Goal: Task Accomplishment & Management: Use online tool/utility

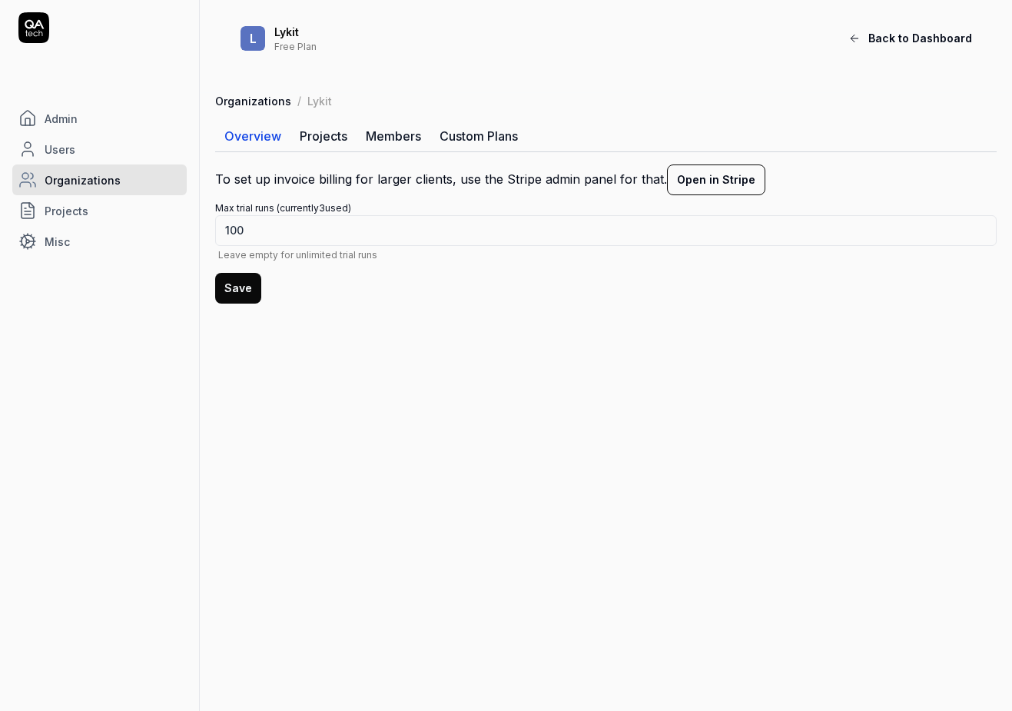
click at [95, 128] on link "Admin" at bounding box center [99, 118] width 175 height 31
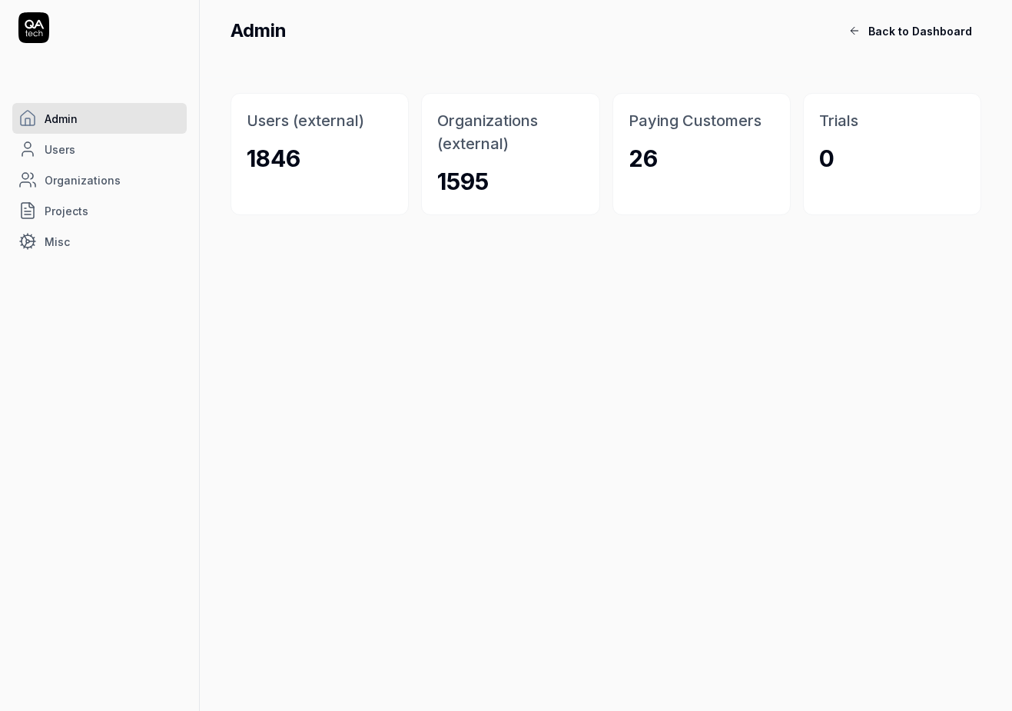
click at [922, 34] on span "Back to Dashboard" at bounding box center [921, 31] width 104 height 16
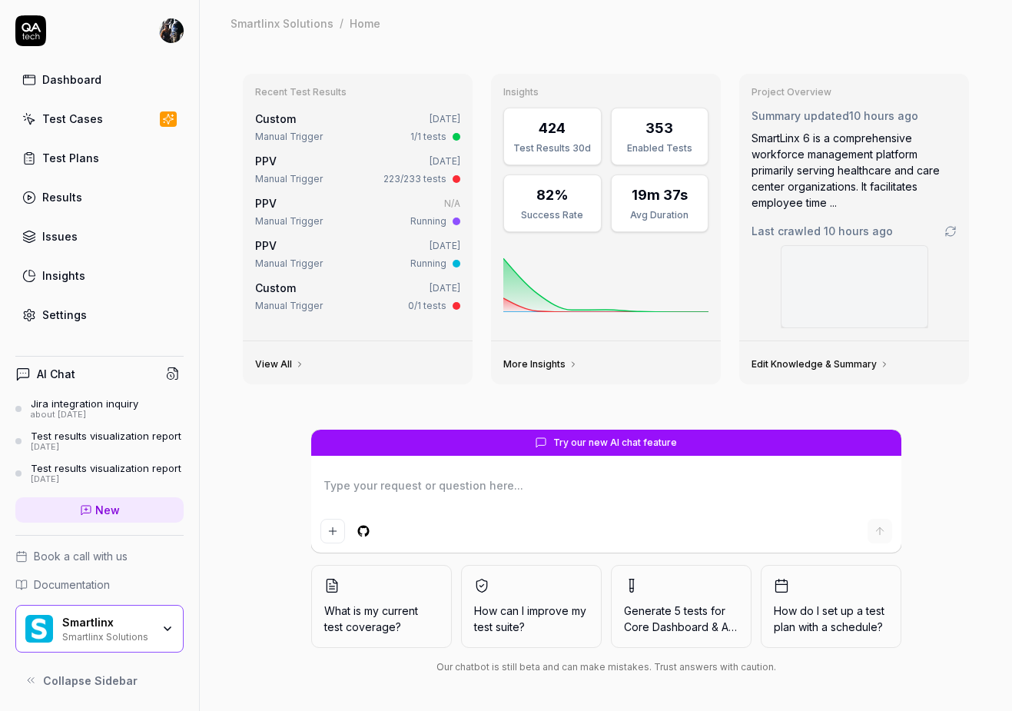
click at [126, 620] on div "Smartlinx" at bounding box center [106, 623] width 89 height 14
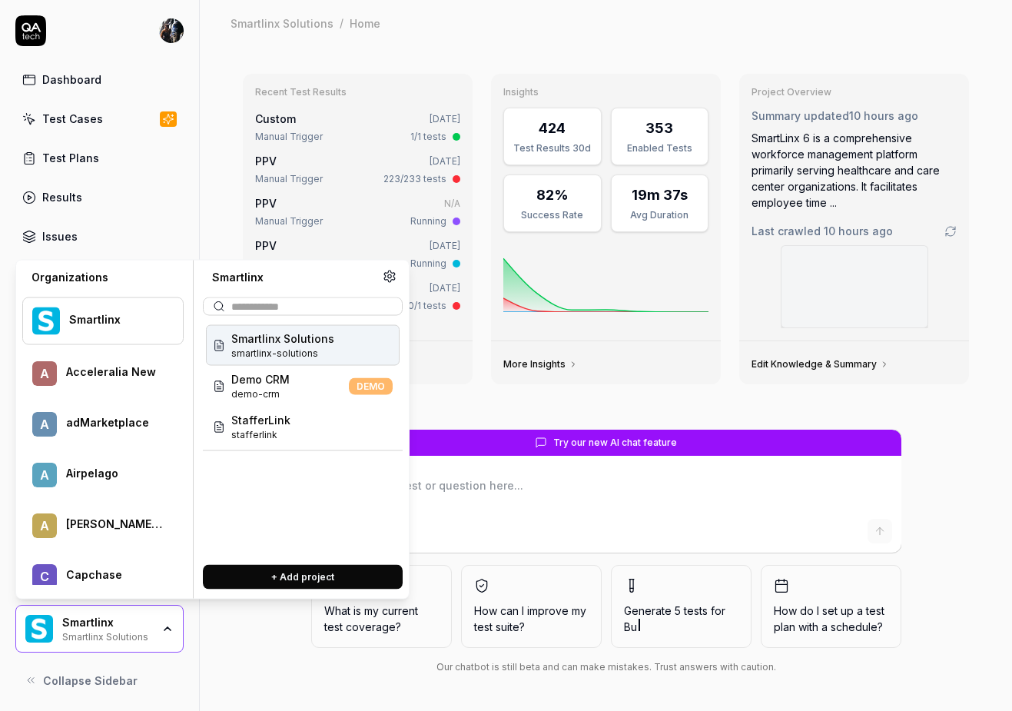
type textarea "*"
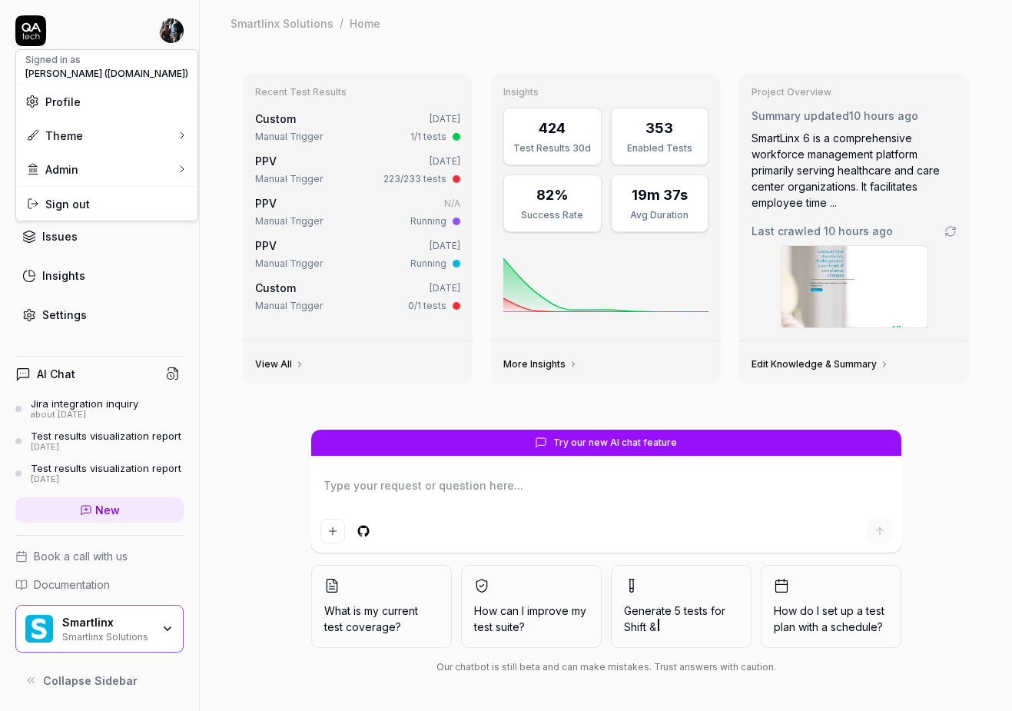
click at [175, 26] on html "Dashboard Test Cases Test Plans Results Issues Insights Settings AI Chat Jira i…" at bounding box center [506, 355] width 1012 height 711
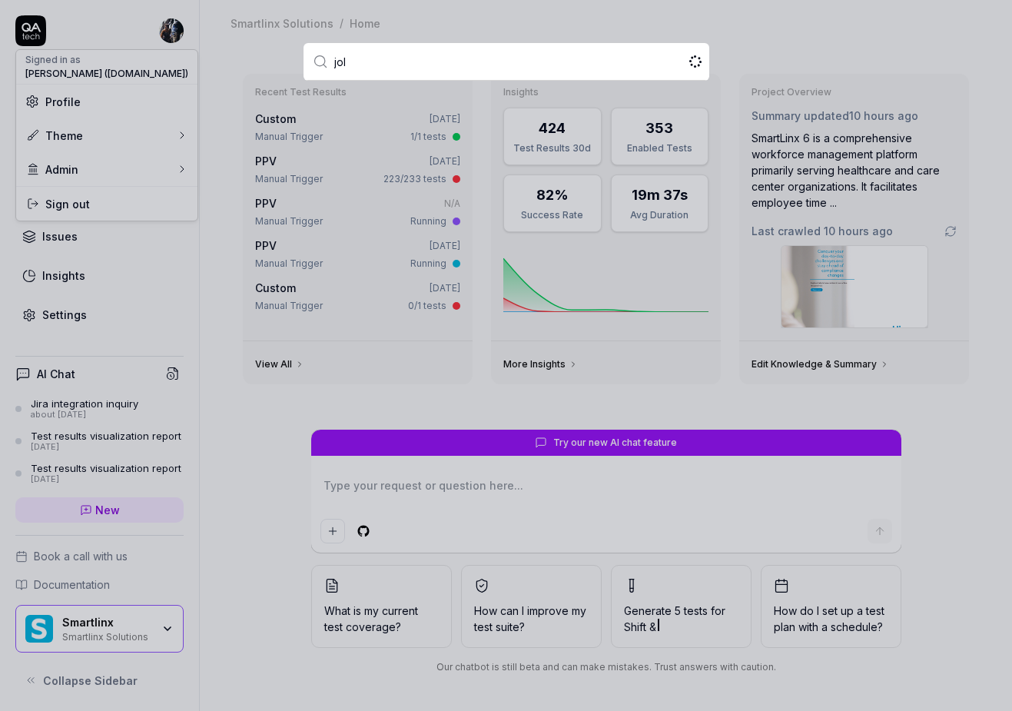
type input "joll"
type textarea "*"
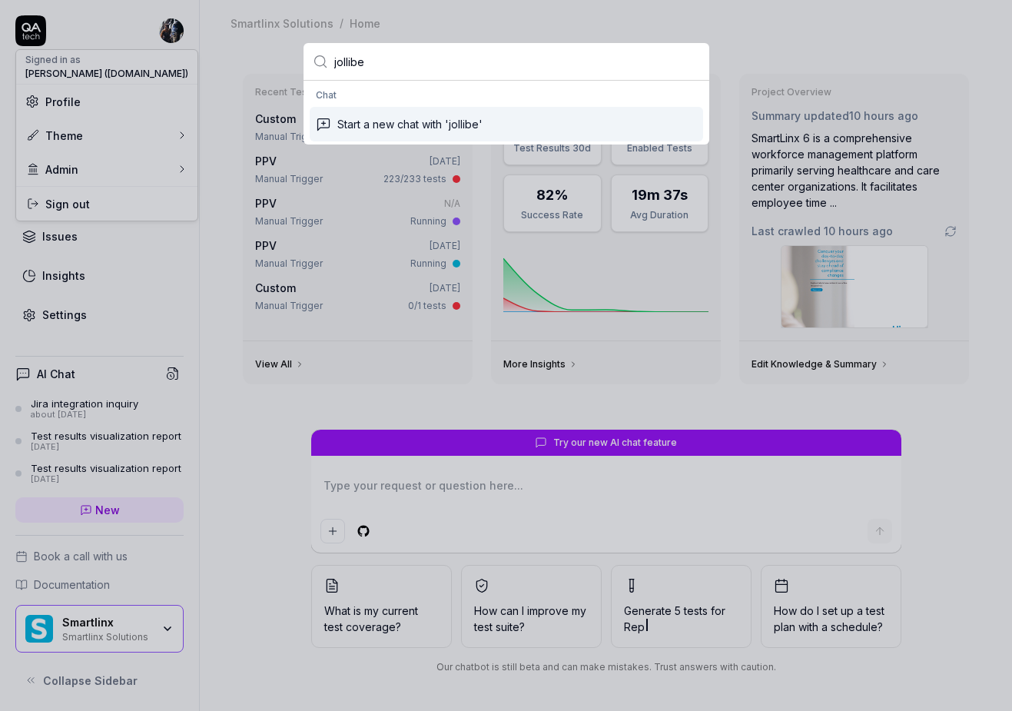
type input "jollib"
type textarea "*"
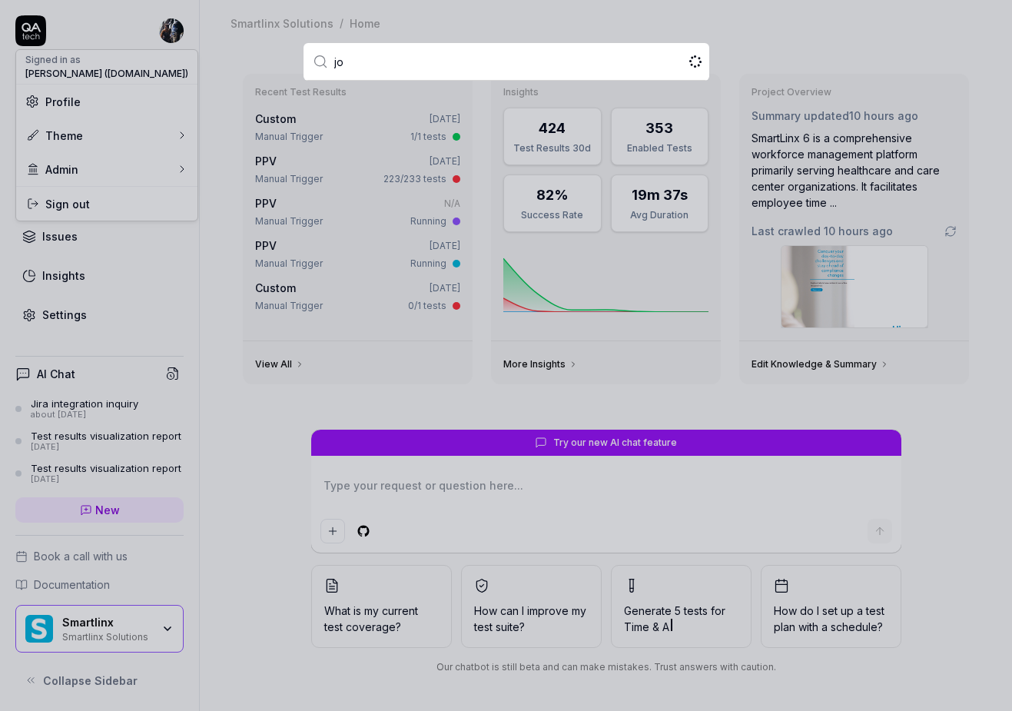
type input "j"
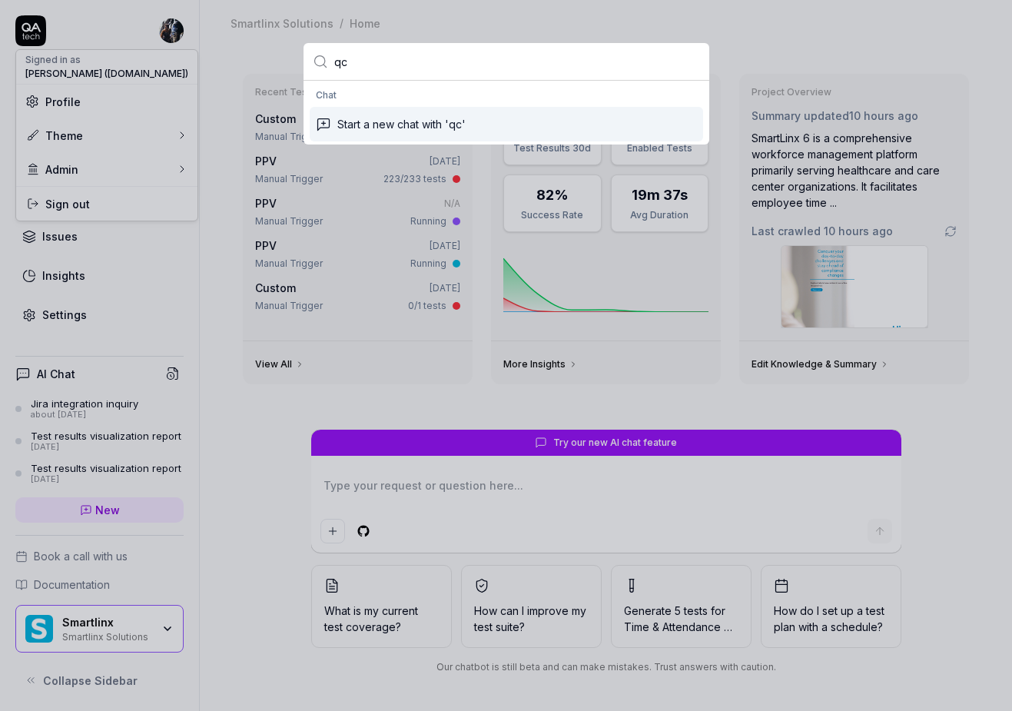
type input "q"
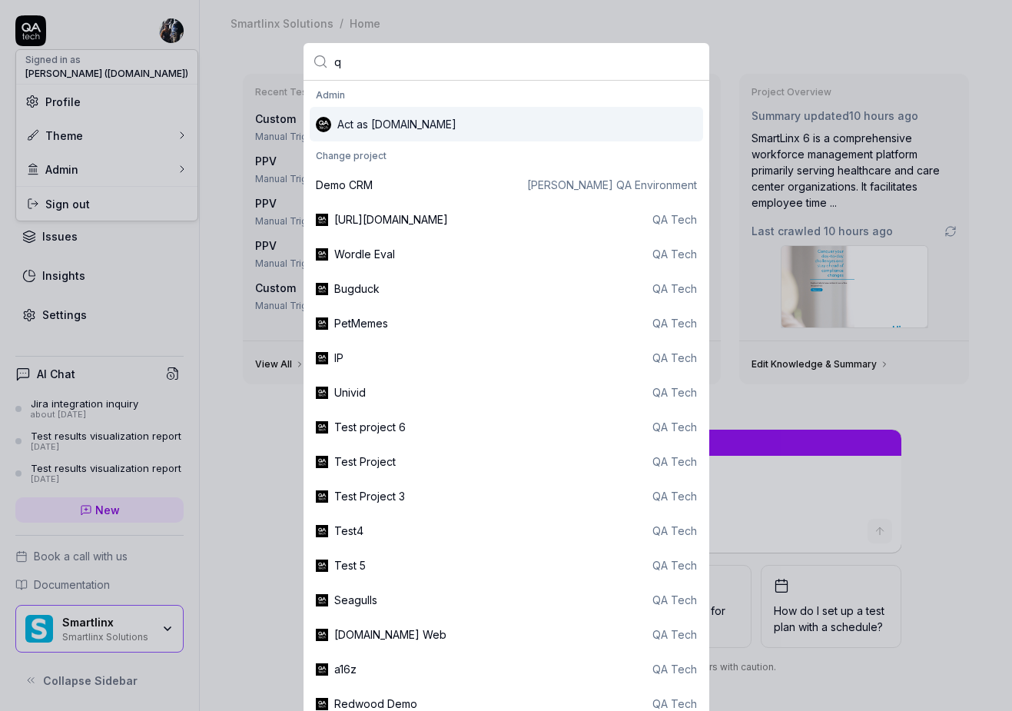
type textarea "*"
type input "q"
click at [394, 121] on div "Act as [DOMAIN_NAME]" at bounding box center [507, 124] width 394 height 35
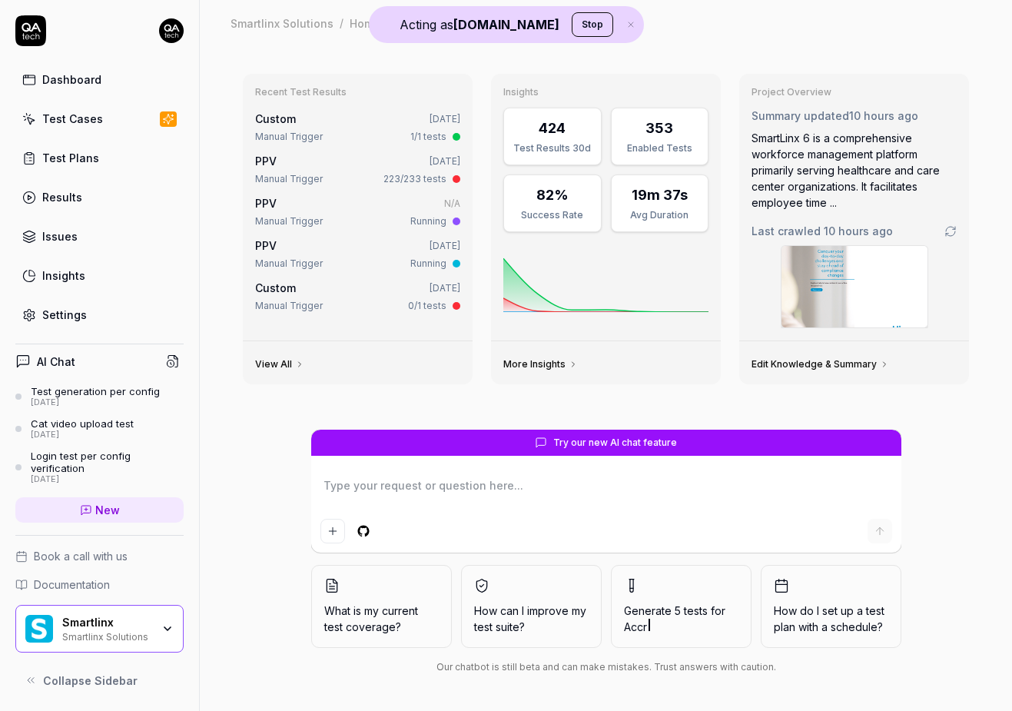
click at [158, 626] on div "Smartlinx Smartlinx Solutions" at bounding box center [111, 629] width 99 height 26
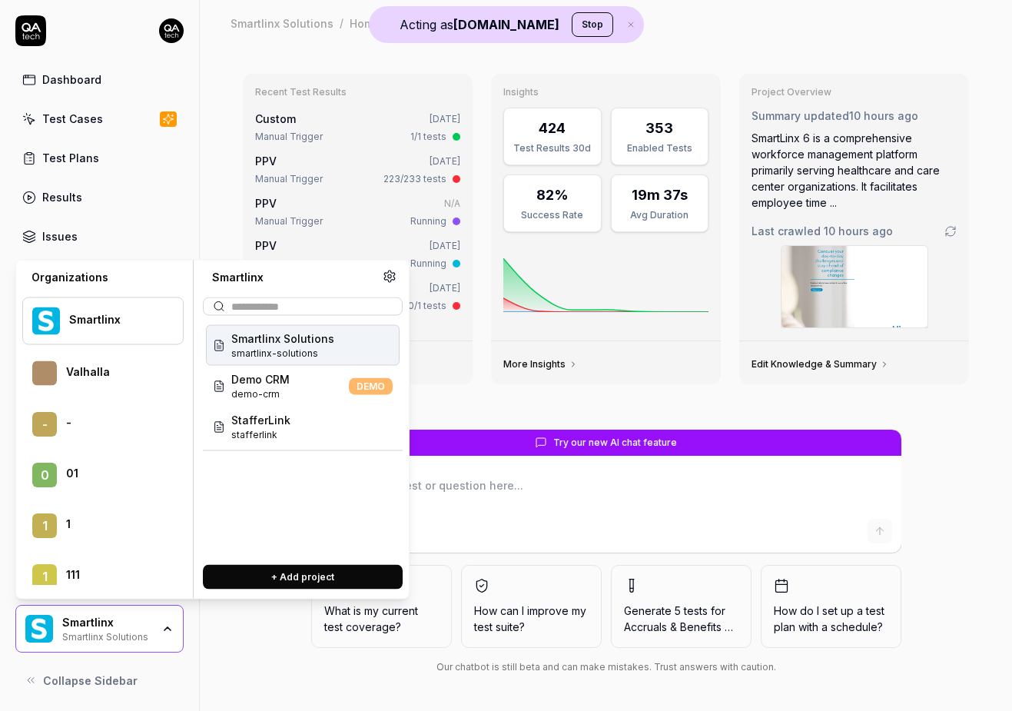
scroll to position [32376, 0]
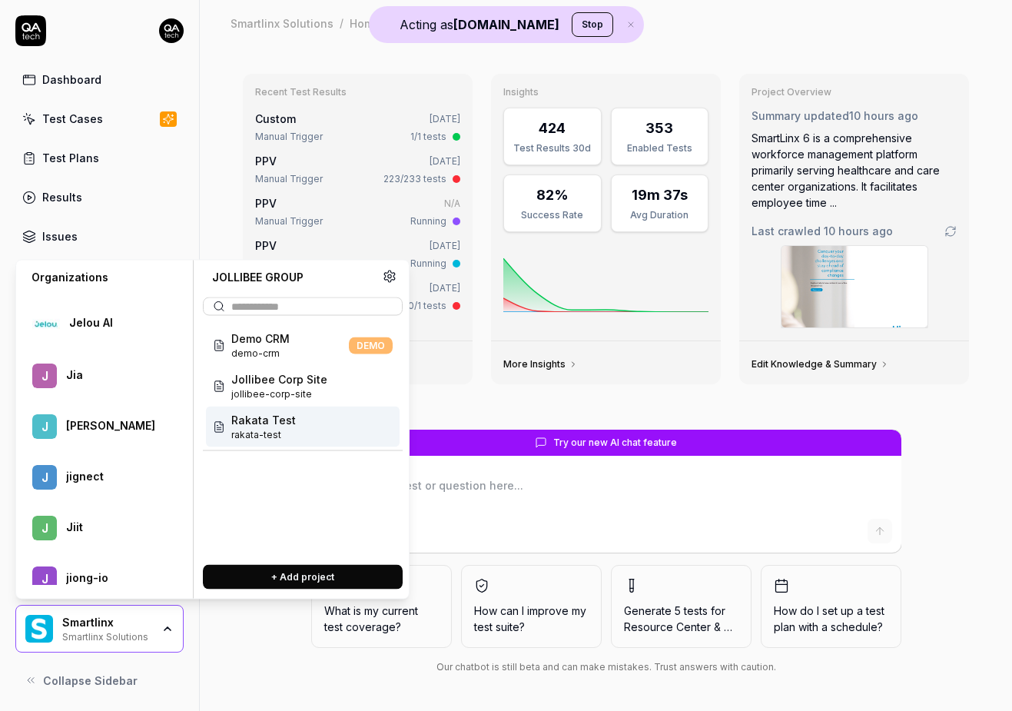
click at [274, 441] on span "rakata-test" at bounding box center [263, 435] width 65 height 14
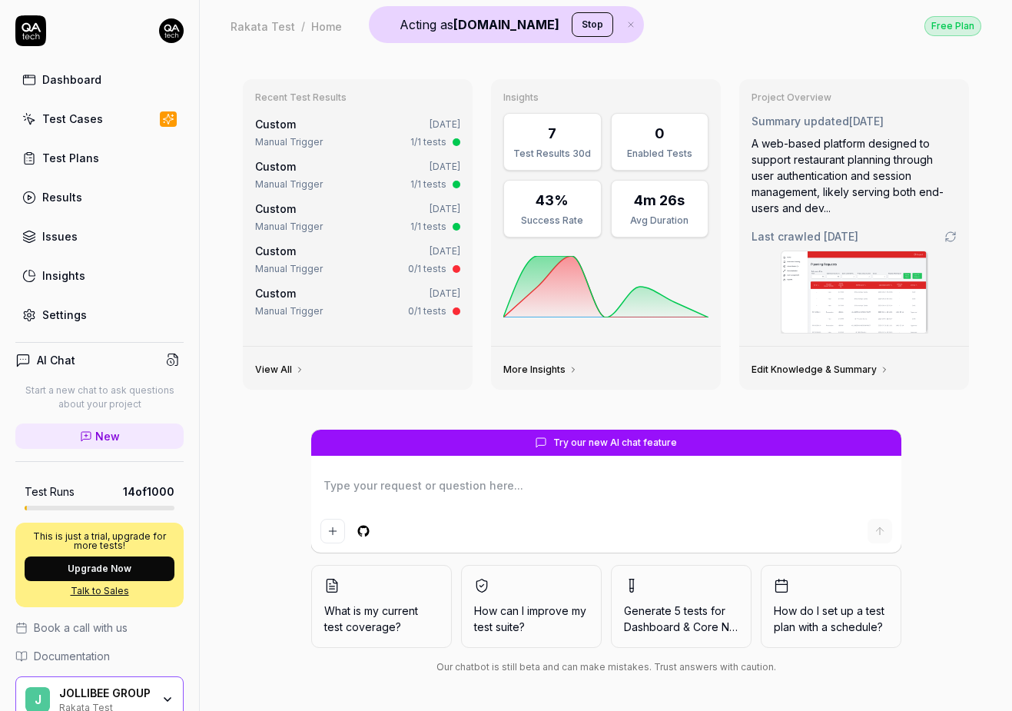
click at [304, 141] on div "Manual Trigger" at bounding box center [289, 142] width 68 height 14
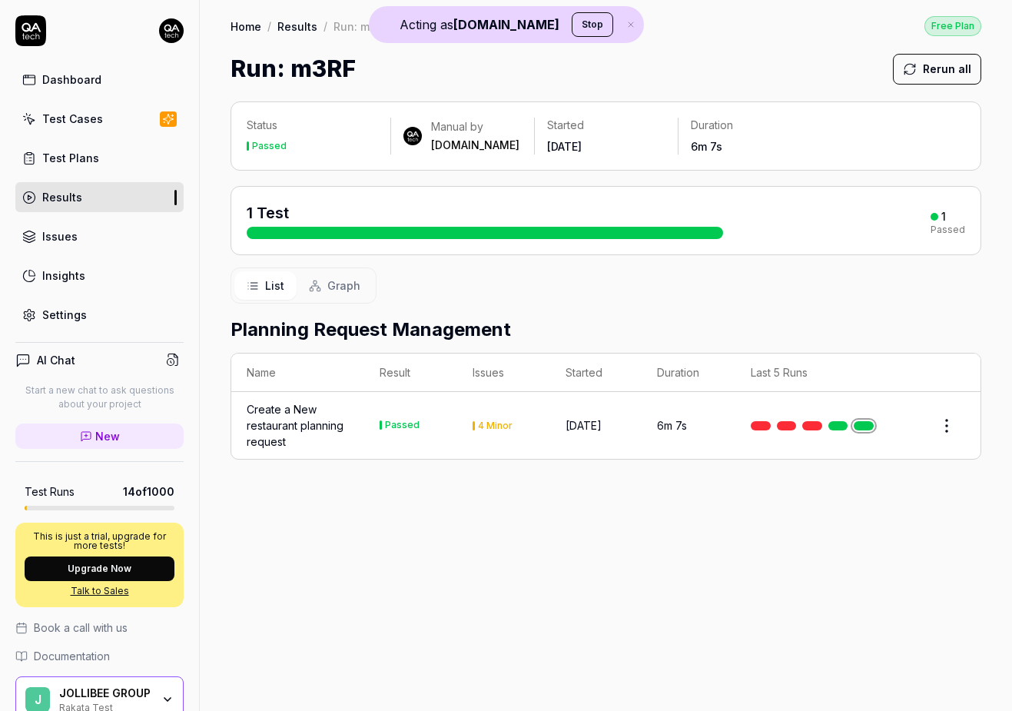
click at [78, 80] on div "Dashboard" at bounding box center [71, 79] width 59 height 16
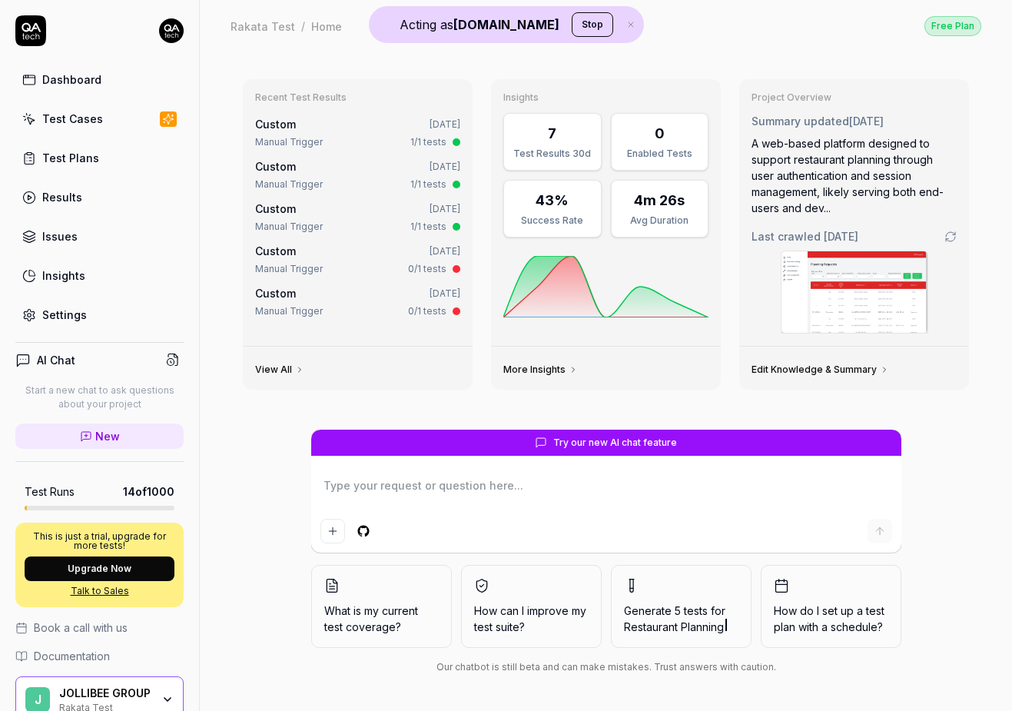
click at [281, 370] on link "View All" at bounding box center [279, 370] width 49 height 12
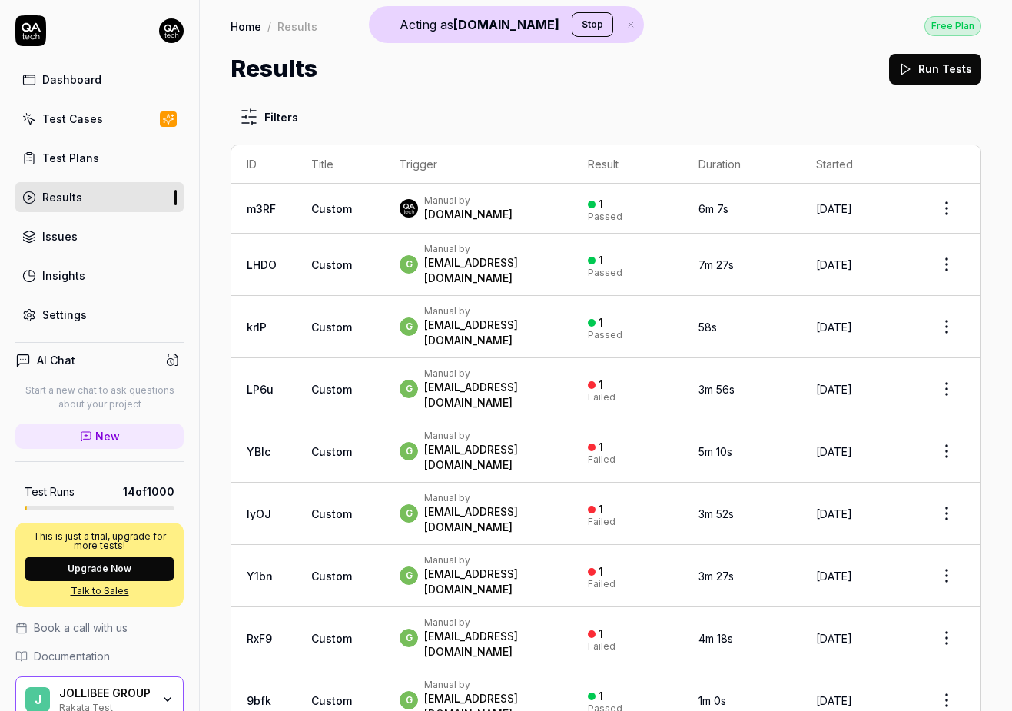
click at [91, 84] on div "Dashboard" at bounding box center [71, 79] width 59 height 16
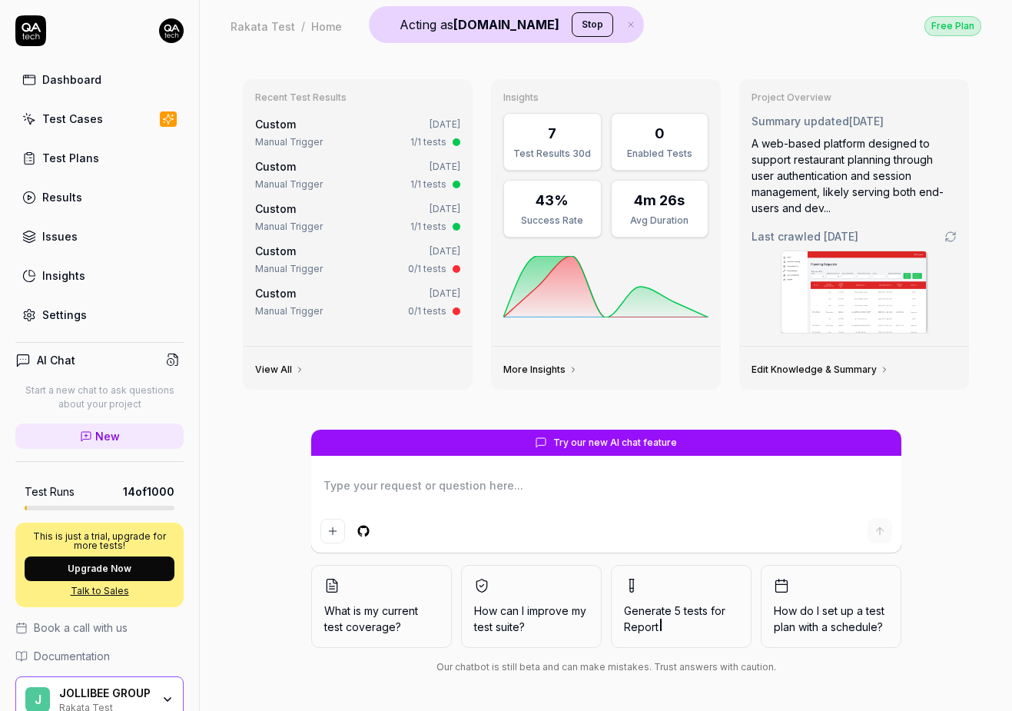
type textarea "*"
